Goal: Task Accomplishment & Management: Use online tool/utility

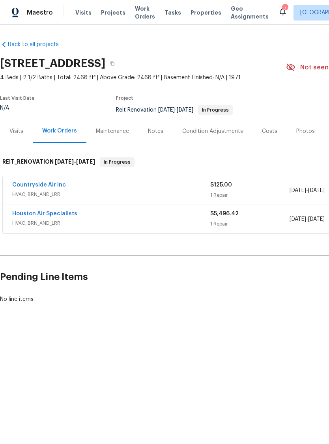
click at [60, 186] on link "Countryside Air Inc" at bounding box center [39, 185] width 54 height 6
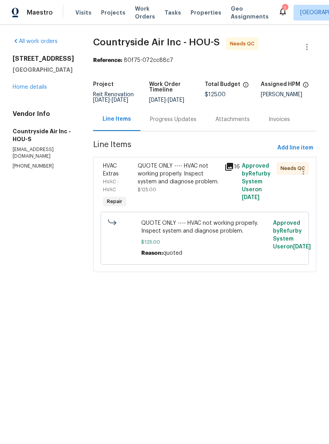
click at [176, 123] on div "Progress Updates" at bounding box center [173, 119] width 47 height 8
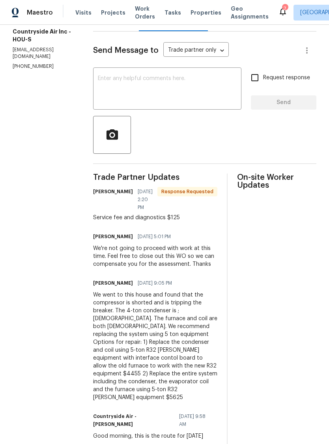
scroll to position [97, 0]
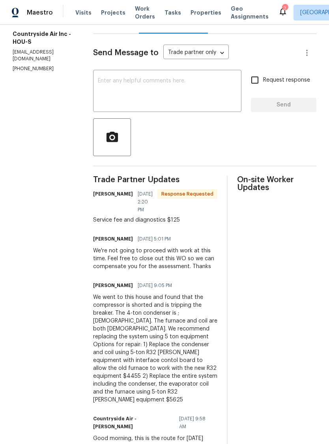
click at [114, 34] on div "Line Items" at bounding box center [116, 21] width 46 height 23
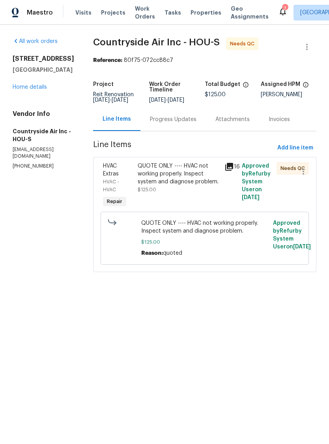
click at [180, 183] on div "QUOTE ONLY ---- HVAC not working properly. Inspect system and diagnose problem." at bounding box center [179, 174] width 82 height 24
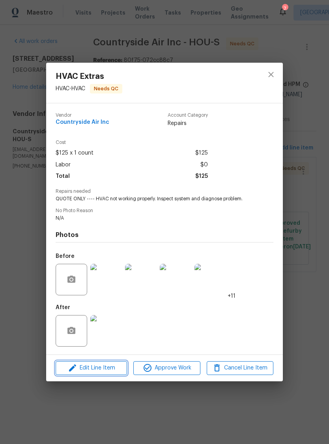
click at [105, 367] on span "Edit Line Item" at bounding box center [91, 368] width 67 height 10
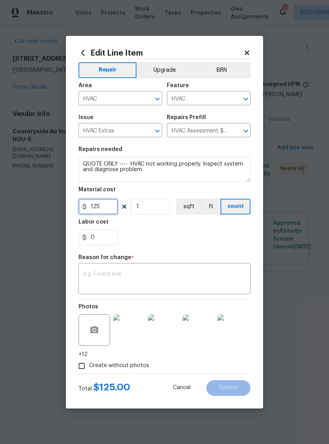
click at [99, 208] on input "125" at bounding box center [97, 207] width 39 height 16
click at [98, 208] on input "125" at bounding box center [97, 207] width 39 height 16
click at [104, 209] on input "125" at bounding box center [97, 207] width 39 height 16
click at [103, 209] on input "125" at bounding box center [97, 207] width 39 height 16
click at [104, 207] on input "125" at bounding box center [97, 207] width 39 height 16
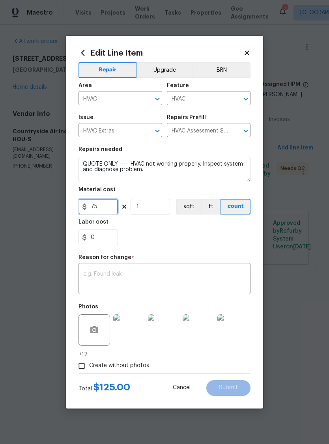
type input "75"
click at [158, 275] on textarea at bounding box center [164, 279] width 162 height 17
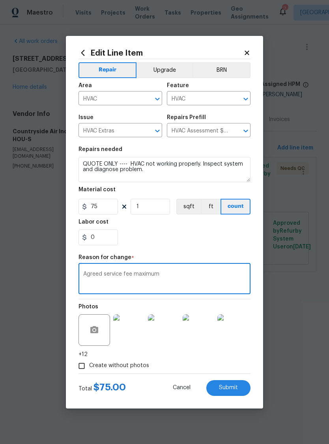
click at [112, 277] on textarea "Agreed service fee maximum" at bounding box center [164, 279] width 162 height 17
type textarea "Agreed assessment fee maximum"
click at [210, 238] on div "0" at bounding box center [164, 237] width 172 height 16
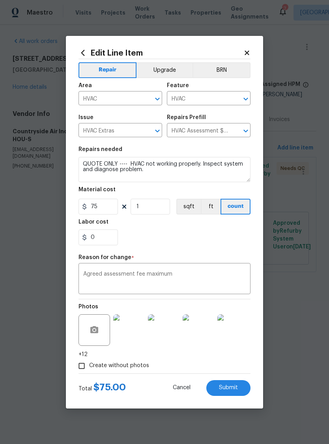
click at [239, 384] on button "Submit" at bounding box center [228, 388] width 44 height 16
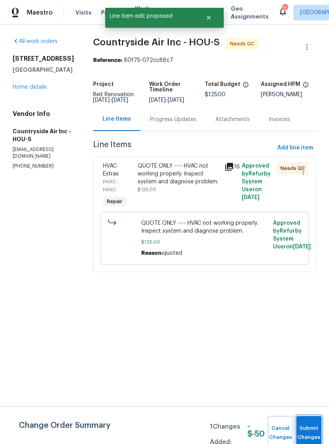
click at [313, 431] on button "Submit Changes" at bounding box center [308, 433] width 25 height 34
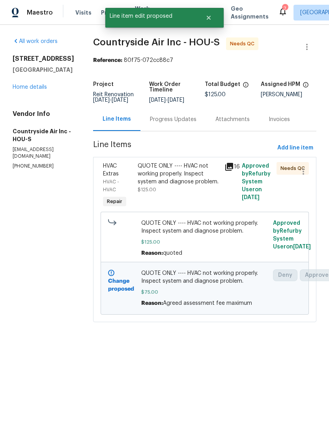
click at [173, 123] on div "Progress Updates" at bounding box center [173, 119] width 47 height 8
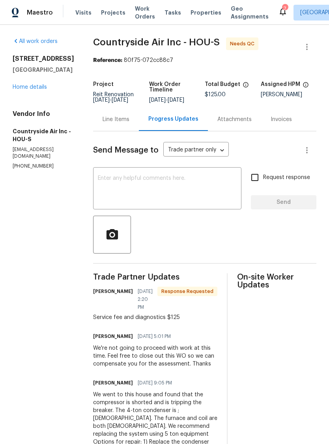
click at [117, 123] on div "Line Items" at bounding box center [115, 119] width 27 height 8
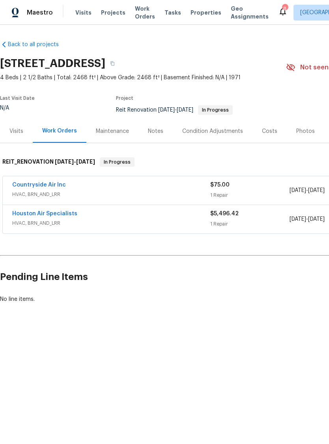
click at [45, 186] on link "Countryside Air Inc" at bounding box center [39, 185] width 54 height 6
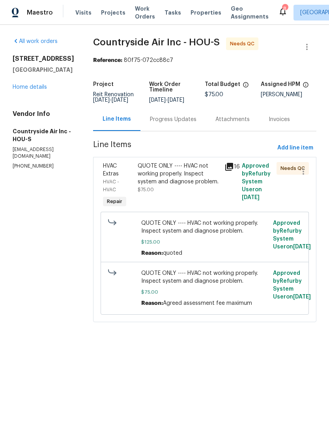
click at [159, 179] on div "QUOTE ONLY ---- HVAC not working properly. Inspect system and diagnose problem." at bounding box center [179, 174] width 82 height 24
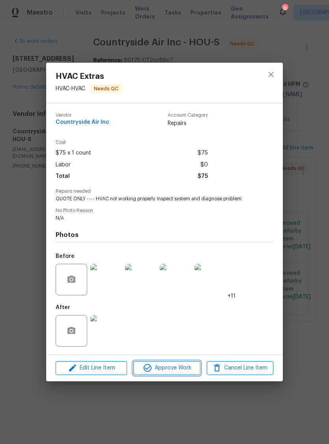
click at [172, 370] on span "Approve Work" at bounding box center [167, 368] width 62 height 10
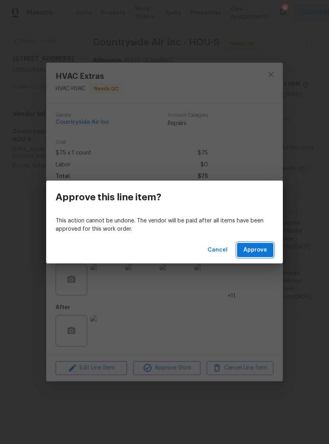
click at [250, 250] on span "Approve" at bounding box center [255, 250] width 24 height 10
